Goal: Task Accomplishment & Management: Manage account settings

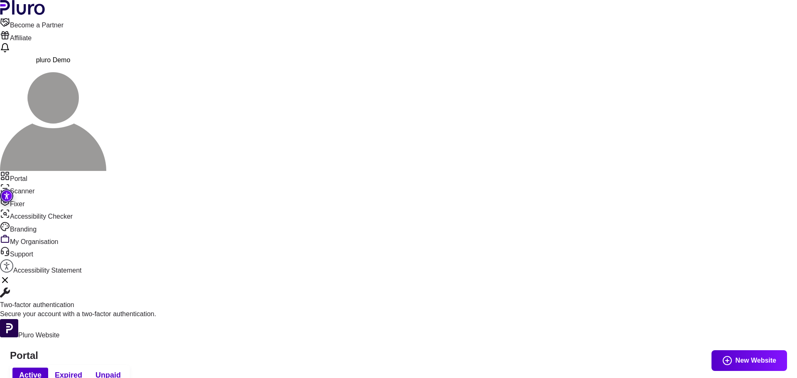
click at [106, 56] on button "pluro Demo" at bounding box center [53, 113] width 106 height 115
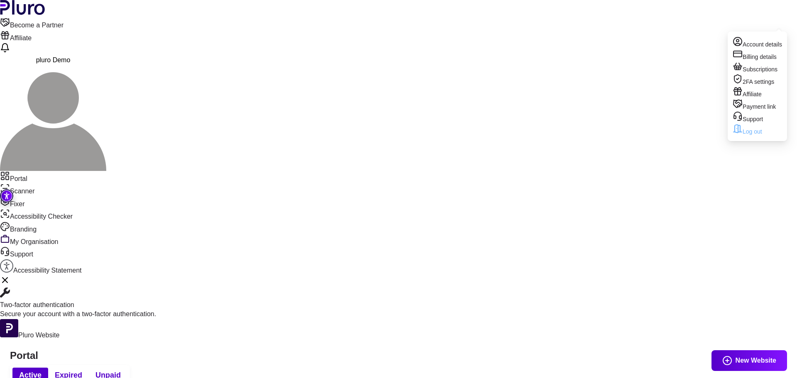
click at [748, 136] on link "Log out" at bounding box center [756, 130] width 49 height 12
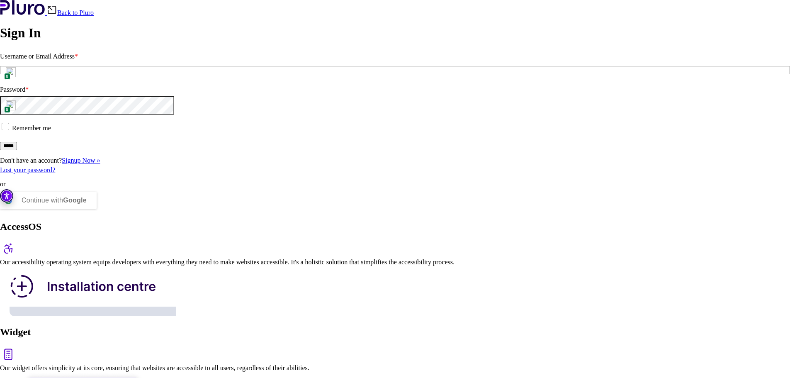
click at [53, 74] on input "Username or Email Address *" at bounding box center [395, 70] width 790 height 8
click at [16, 77] on img at bounding box center [11, 72] width 10 height 10
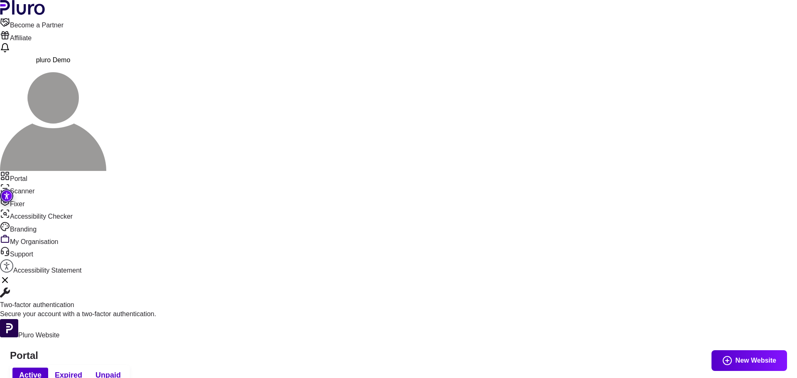
drag, startPoint x: 315, startPoint y: 342, endPoint x: 455, endPoint y: 292, distance: 149.1
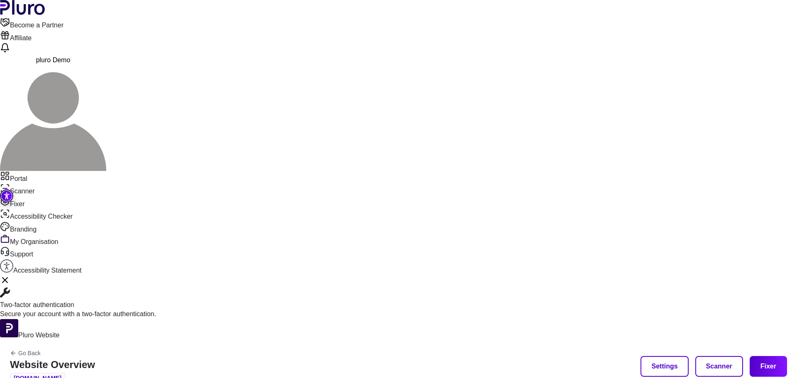
click at [716, 356] on button "Scanner" at bounding box center [719, 366] width 48 height 21
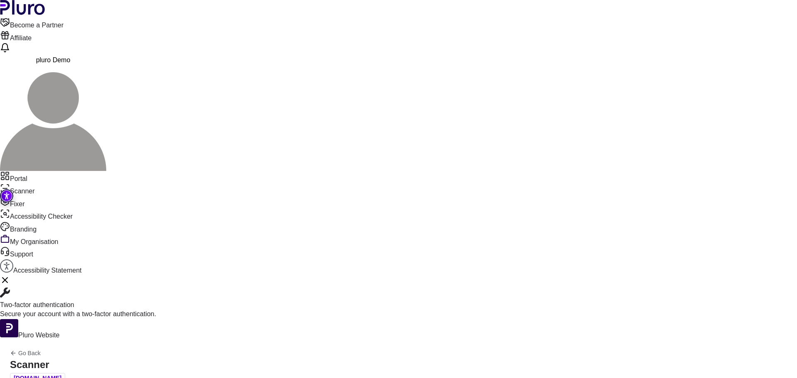
click at [303, 222] on button "Reports" at bounding box center [296, 220] width 61 height 20
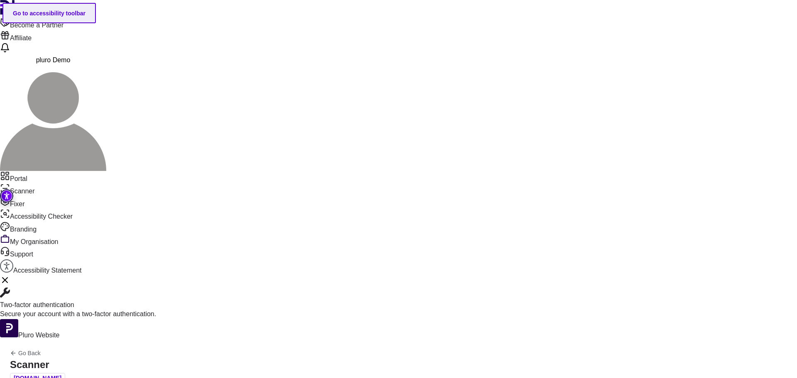
scroll to position [41, 0]
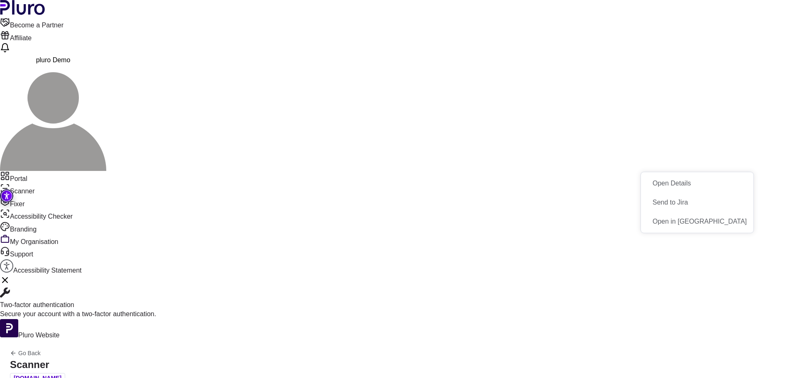
click at [737, 222] on button "Open in Fixer" at bounding box center [697, 221] width 112 height 19
drag, startPoint x: 51, startPoint y: 57, endPoint x: 367, endPoint y: 105, distance: 318.9
click at [51, 171] on link "Portal" at bounding box center [398, 177] width 797 height 12
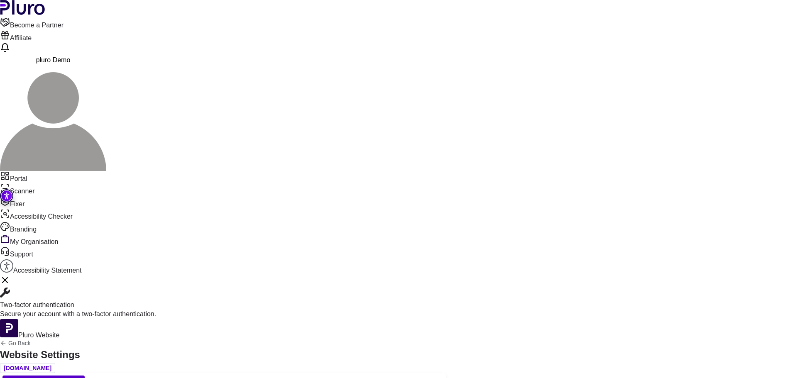
click at [373, 378] on span "Notifications" at bounding box center [350, 383] width 45 height 10
click at [315, 378] on span "Subscription" at bounding box center [292, 383] width 46 height 10
click at [373, 378] on span "Notifications" at bounding box center [350, 383] width 45 height 10
click at [388, 373] on div "Integration Options Function Configuration Style Configuration Subscription Not…" at bounding box center [223, 383] width 446 height 20
click at [174, 378] on span "Function Configuration" at bounding box center [132, 383] width 83 height 10
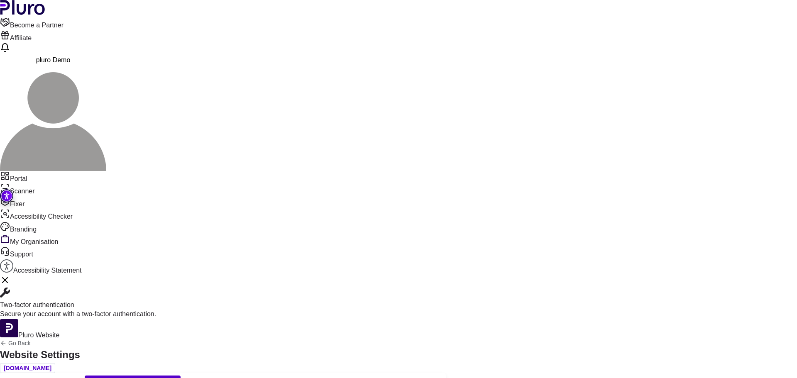
click at [78, 378] on span "Integration Options" at bounding box center [43, 383] width 69 height 10
drag, startPoint x: 647, startPoint y: 134, endPoint x: 636, endPoint y: 145, distance: 15.9
click at [256, 378] on span "Style Configuration" at bounding box center [221, 383] width 69 height 10
type input "*"
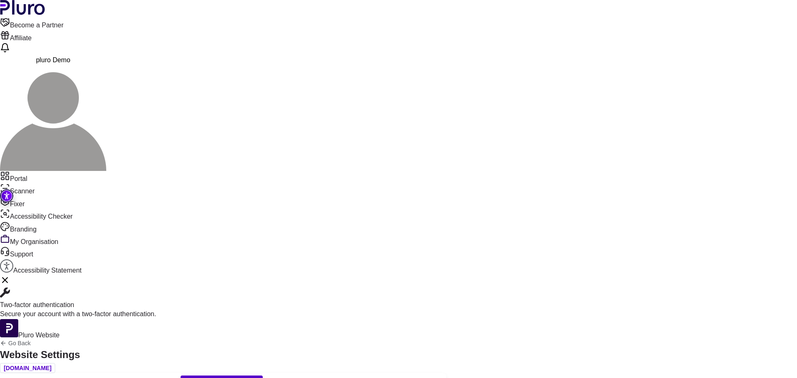
type input "**"
type input "*"
click at [437, 378] on span "Sync with Jira" at bounding box center [412, 383] width 50 height 10
click at [44, 171] on link "Portal" at bounding box center [398, 177] width 797 height 12
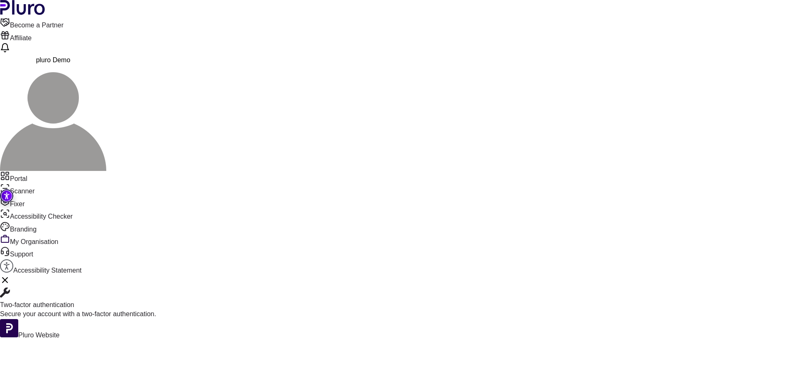
scroll to position [10, 0]
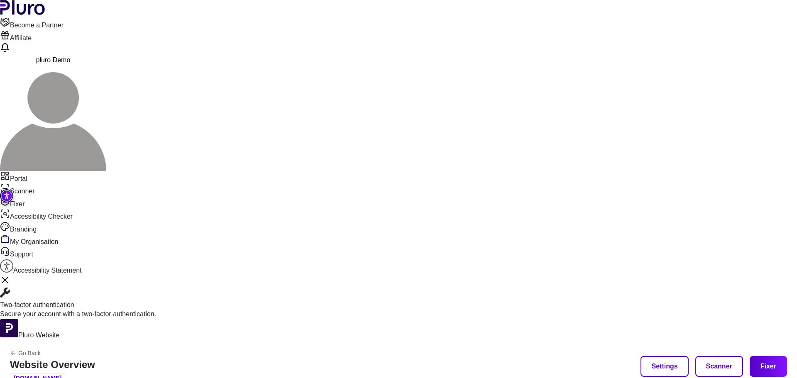
click at [730, 356] on button "Scanner" at bounding box center [719, 366] width 48 height 21
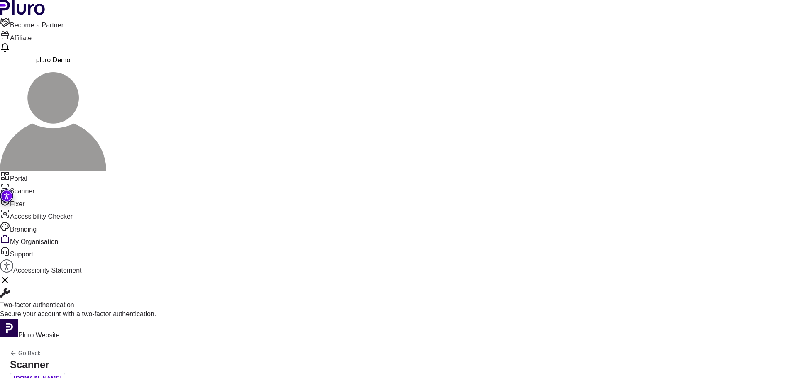
click at [296, 202] on button "Scan" at bounding box center [296, 200] width 61 height 20
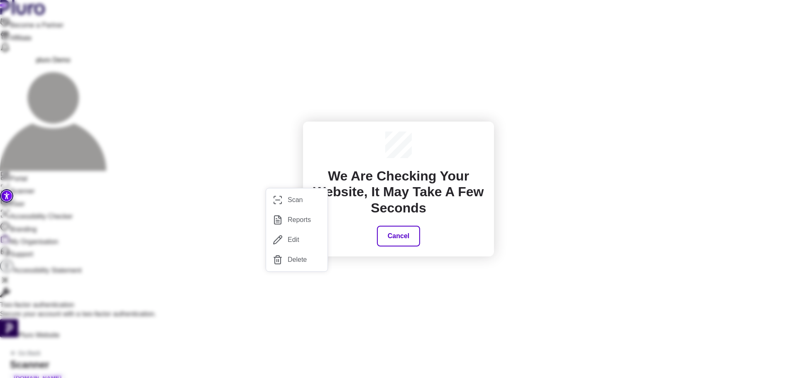
click at [387, 235] on button "Cancel" at bounding box center [398, 236] width 43 height 21
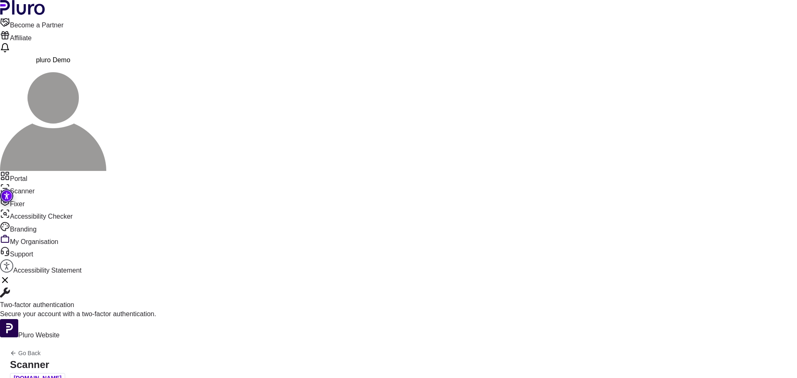
click at [304, 220] on button "Reports" at bounding box center [296, 220] width 61 height 20
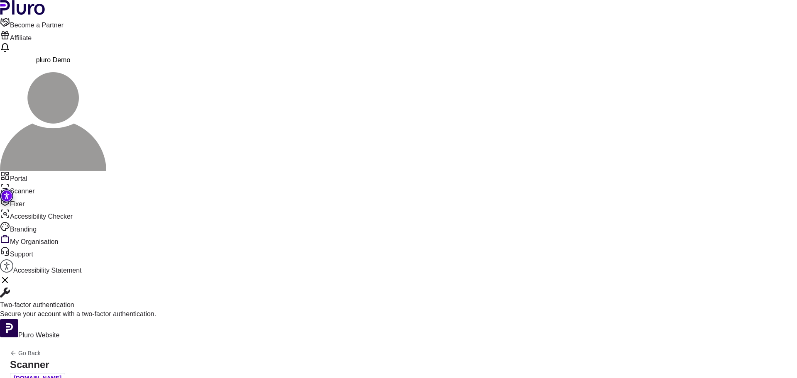
click at [730, 223] on button "Open Details" at bounding box center [697, 224] width 112 height 19
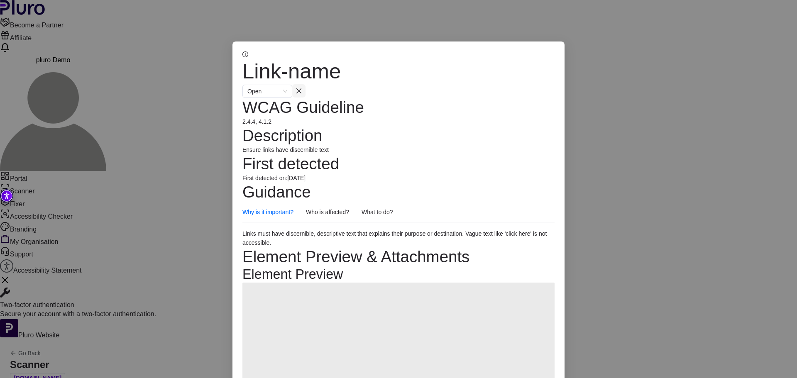
click at [302, 88] on icon "close" at bounding box center [298, 91] width 7 height 7
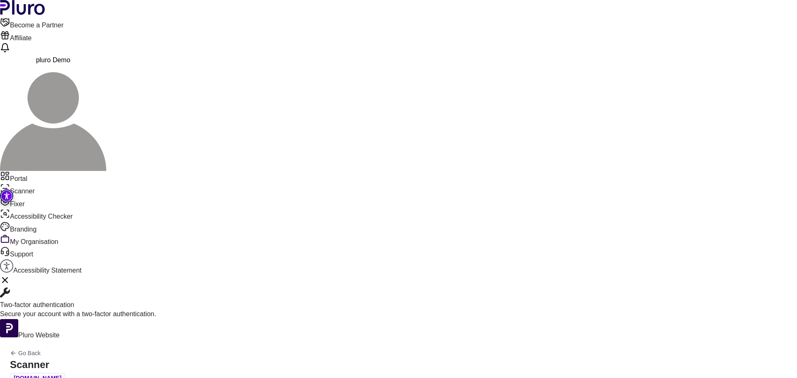
click at [44, 259] on link "Accessibility Statement" at bounding box center [398, 267] width 797 height 16
click at [9, 263] on icon "Sidebar menu" at bounding box center [6, 266] width 5 height 7
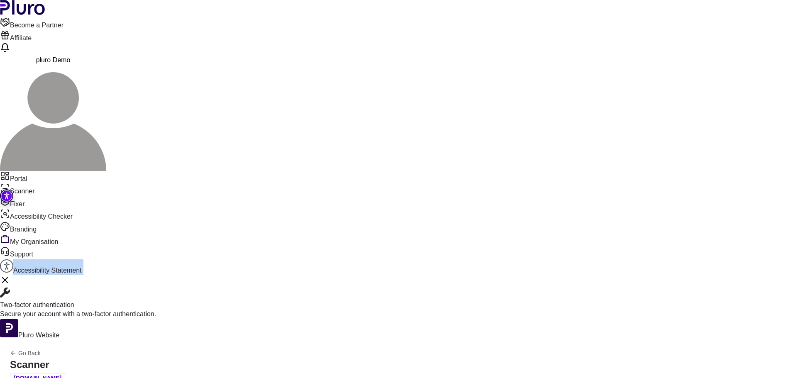
drag, startPoint x: 20, startPoint y: 230, endPoint x: 28, endPoint y: 231, distance: 8.3
click at [13, 259] on icon "Sidebar menu" at bounding box center [6, 265] width 13 height 13
drag, startPoint x: 89, startPoint y: 265, endPoint x: 91, endPoint y: 260, distance: 4.9
click at [10, 275] on icon "Close Two-factor authentication notification" at bounding box center [5, 280] width 10 height 10
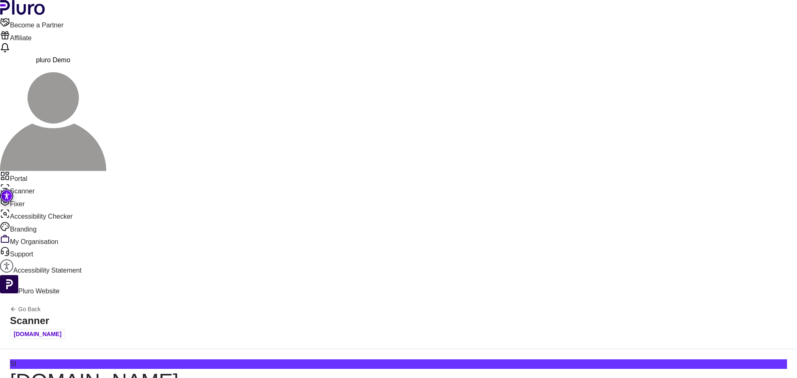
click at [72, 259] on link "Accessibility Statement" at bounding box center [398, 267] width 797 height 16
click at [44, 259] on link "Accessibility Statement" at bounding box center [398, 267] width 797 height 16
click at [42, 259] on link "Accessibility Statement" at bounding box center [398, 267] width 797 height 16
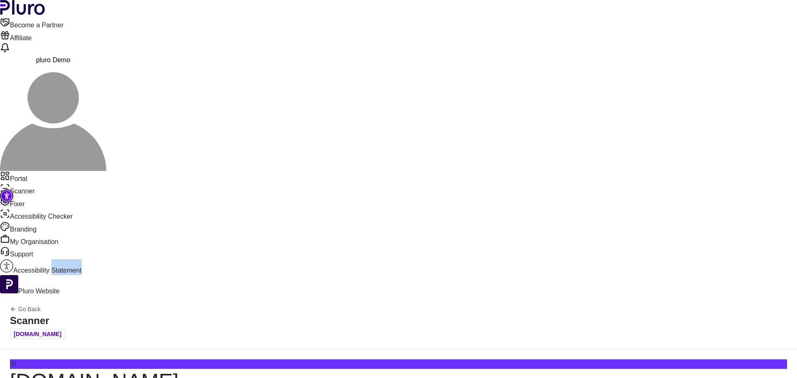
click at [42, 259] on link "Accessibility Statement" at bounding box center [398, 267] width 797 height 16
click at [43, 259] on link "Accessibility Statement" at bounding box center [398, 267] width 797 height 16
click at [10, 18] on icon "Become a Partner(Open in new window)" at bounding box center [5, 22] width 10 height 10
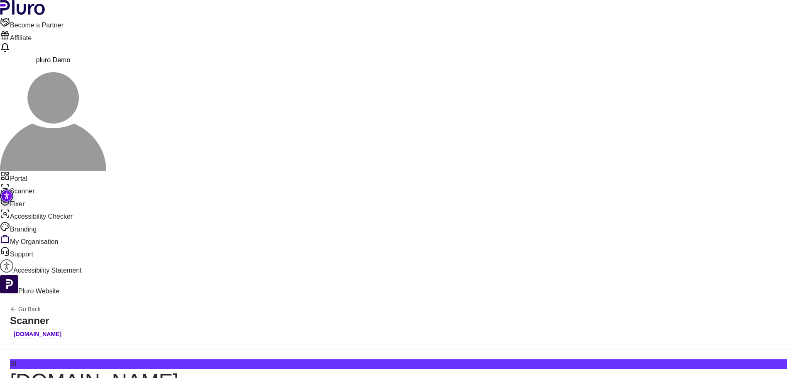
click at [51, 259] on link "Accessibility Statement" at bounding box center [398, 267] width 797 height 16
click at [11, 259] on link "Accessibility Statement" at bounding box center [398, 267] width 797 height 16
click at [56, 259] on link "Accessibility Statement" at bounding box center [398, 267] width 797 height 16
click at [29, 259] on link "Accessibility Statement" at bounding box center [398, 267] width 797 height 16
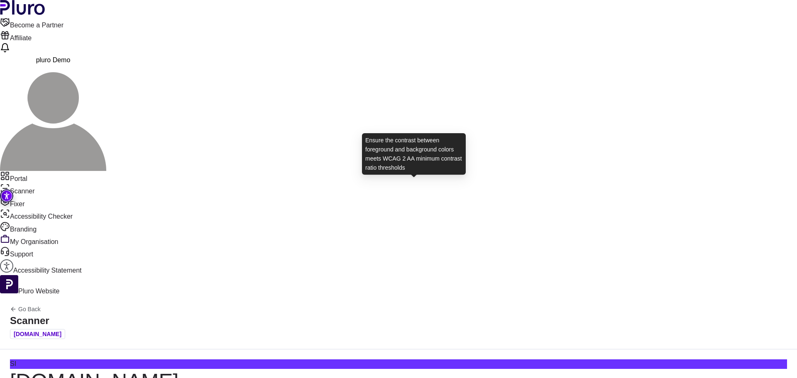
scroll to position [392, 0]
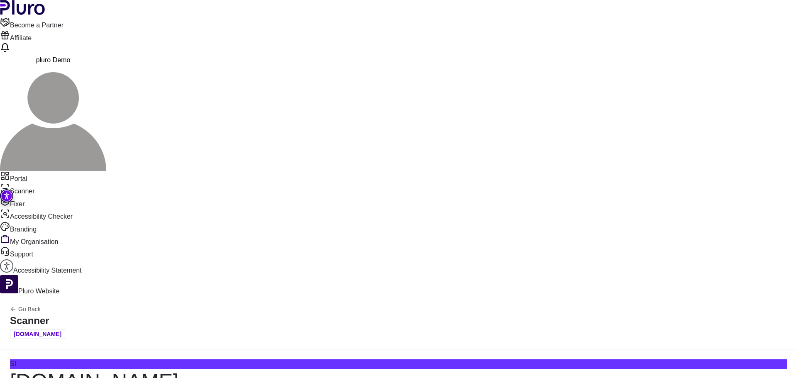
click at [739, 216] on button "Open Details" at bounding box center [697, 219] width 112 height 19
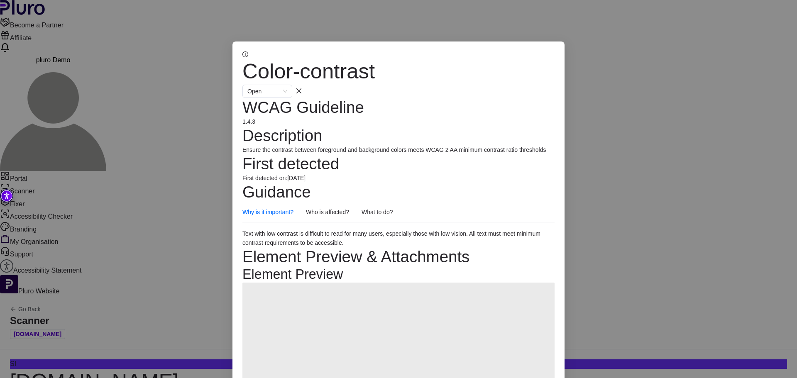
click at [345, 146] on span "Ensure the contrast between foreground and background colors meets WCAG 2 AA mi…" at bounding box center [393, 149] width 303 height 7
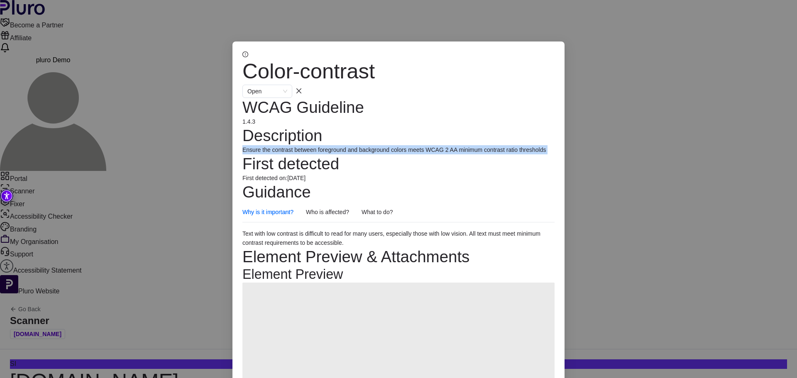
click at [345, 146] on span "Ensure the contrast between foreground and background colors meets WCAG 2 AA mi…" at bounding box center [393, 149] width 303 height 7
click at [265, 146] on span "Ensure the contrast between foreground and background colors meets WCAG 2 AA mi…" at bounding box center [393, 149] width 303 height 7
drag, startPoint x: 265, startPoint y: 140, endPoint x: 261, endPoint y: 131, distance: 10.2
click at [261, 146] on span "Ensure the contrast between foreground and background colors meets WCAG 2 AA mi…" at bounding box center [393, 149] width 303 height 7
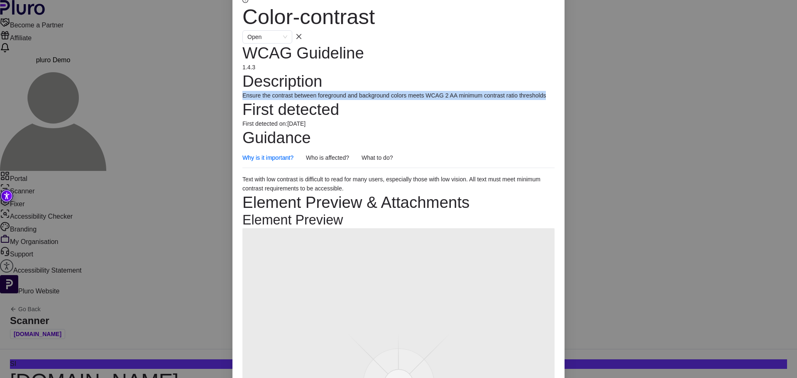
scroll to position [0, 0]
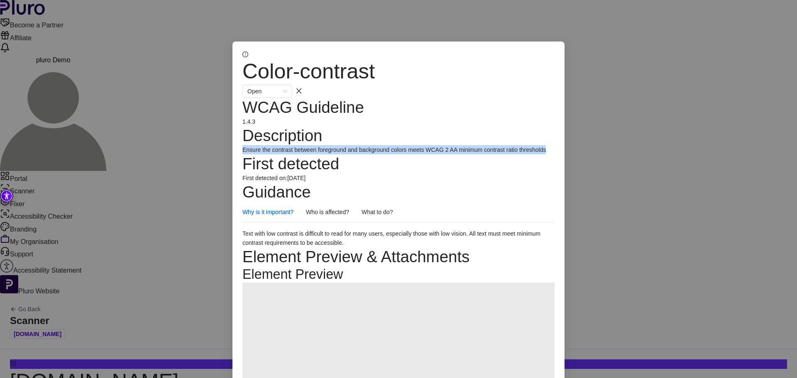
click at [305, 84] on button "Close dialog" at bounding box center [298, 90] width 13 height 13
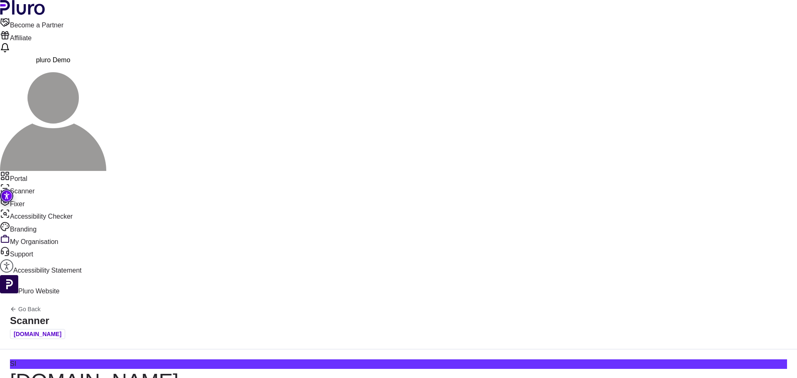
click at [540, 359] on div "SI site8.wpqa.wp-accessibility.org Scanned on 08.09.2025 23/100 118 Total Issue…" at bounding box center [398, 374] width 777 height 30
click at [52, 259] on link "Accessibility Statement" at bounding box center [398, 267] width 797 height 16
click at [48, 259] on link "Accessibility Statement" at bounding box center [398, 267] width 797 height 16
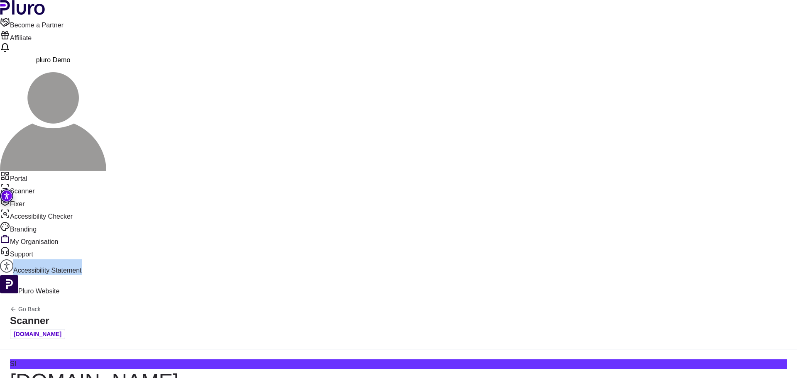
click at [726, 171] on button "Export as JSON" at bounding box center [742, 172] width 66 height 19
click at [731, 265] on button "Open in Fixer" at bounding box center [697, 263] width 112 height 19
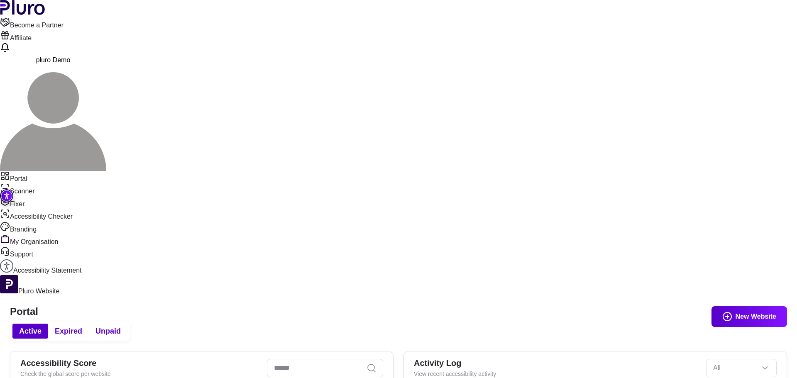
click at [59, 259] on link "Accessibility Statement" at bounding box center [398, 267] width 797 height 16
